Goal: Transaction & Acquisition: Purchase product/service

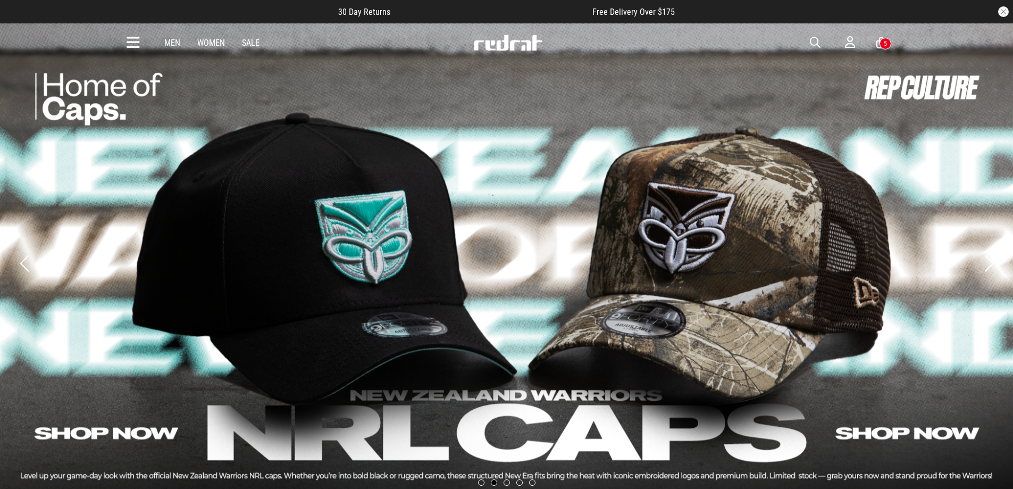
click at [886, 40] on div "5" at bounding box center [885, 44] width 12 height 12
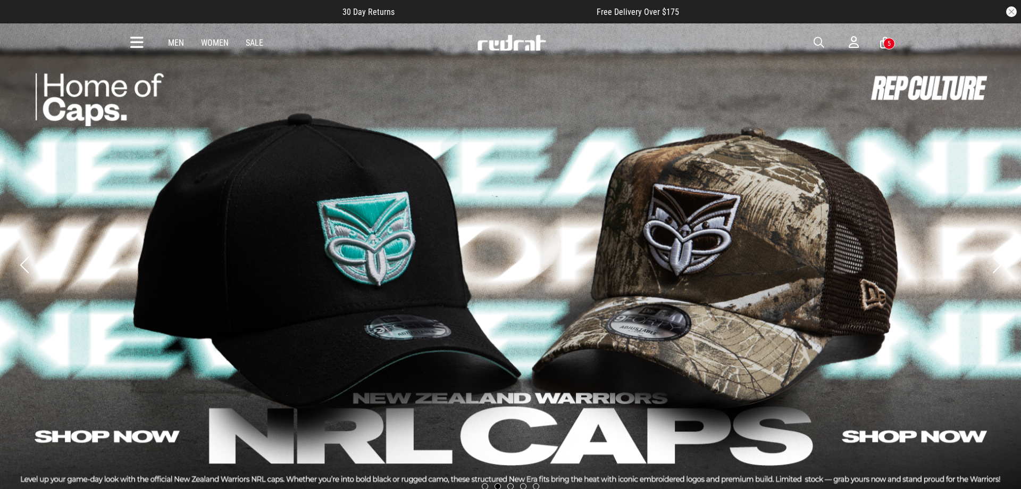
click at [882, 36] on icon at bounding box center [885, 42] width 10 height 13
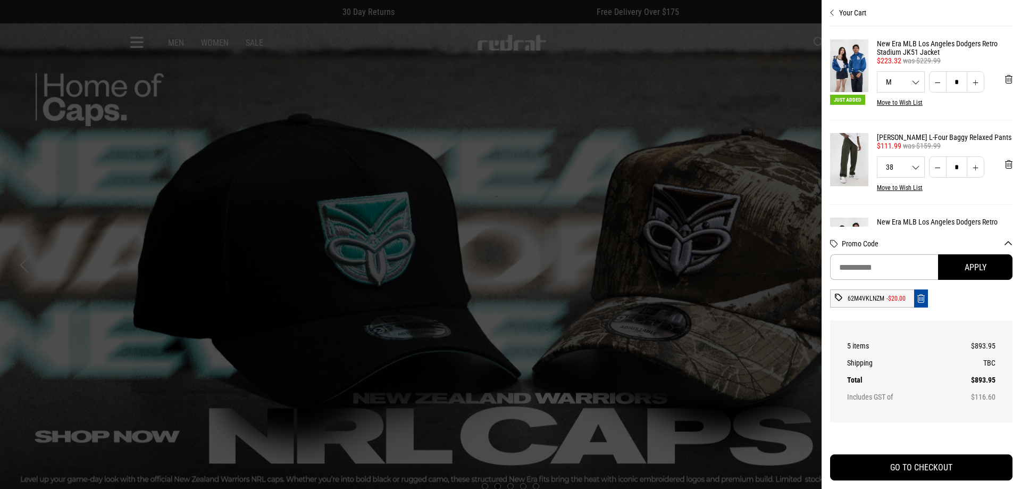
drag, startPoint x: 880, startPoint y: 40, endPoint x: 915, endPoint y: 302, distance: 263.9
click at [915, 302] on button "Remove code" at bounding box center [921, 298] width 14 height 18
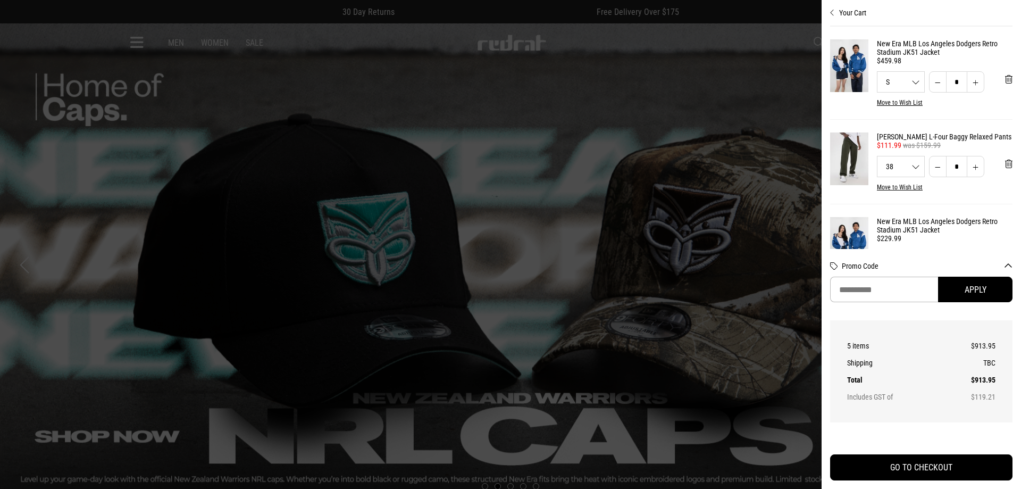
click at [904, 271] on h2 "Promo Code" at bounding box center [921, 269] width 182 height 15
click at [899, 289] on input "Promo Code" at bounding box center [884, 289] width 108 height 26
paste input "********"
click at [952, 289] on button "Apply" at bounding box center [975, 289] width 74 height 26
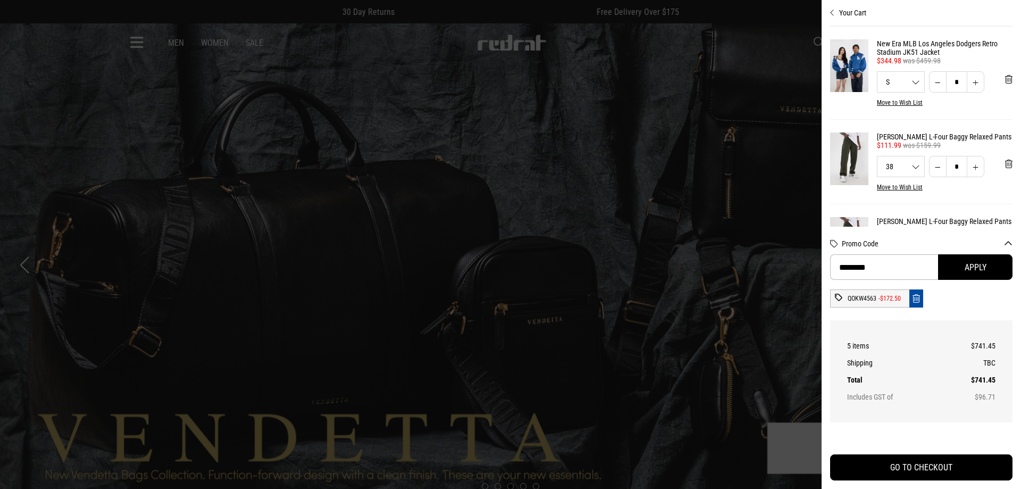
click at [906, 299] on div "QOKW4563 -$172.50" at bounding box center [869, 298] width 79 height 18
click at [909, 298] on div "QOKW4563 -$172.50" at bounding box center [869, 298] width 79 height 18
click at [910, 295] on button "Remove code" at bounding box center [916, 298] width 14 height 18
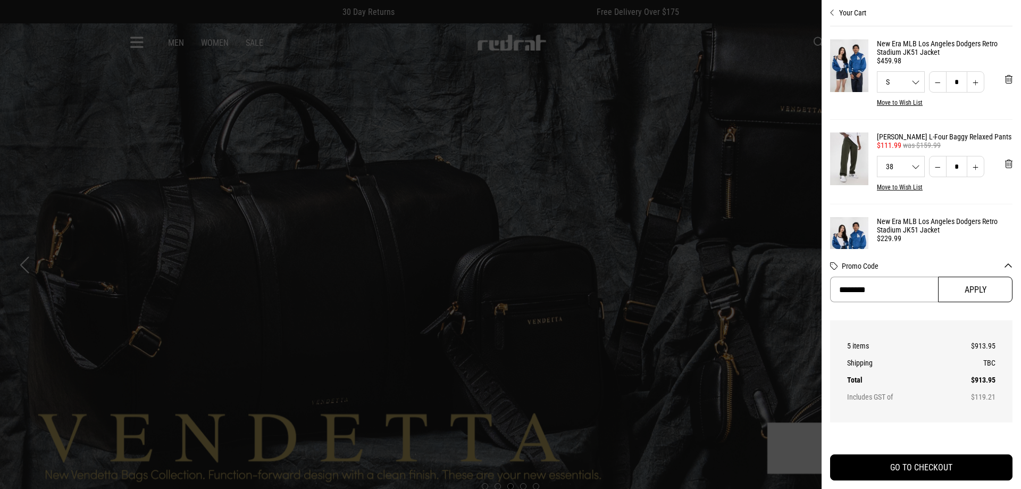
drag, startPoint x: 887, startPoint y: 282, endPoint x: 977, endPoint y: 285, distance: 90.5
click at [776, 23] on div "Your Cart New Era MLB Los Angeles Dodgers Retro Stadium JK51 Jacket $459.98 S S…" at bounding box center [510, 23] width 1021 height 0
paste input "**"
type input "**********"
click at [983, 290] on button "Apply" at bounding box center [975, 289] width 74 height 26
